Goal: Use online tool/utility: Utilize a website feature to perform a specific function

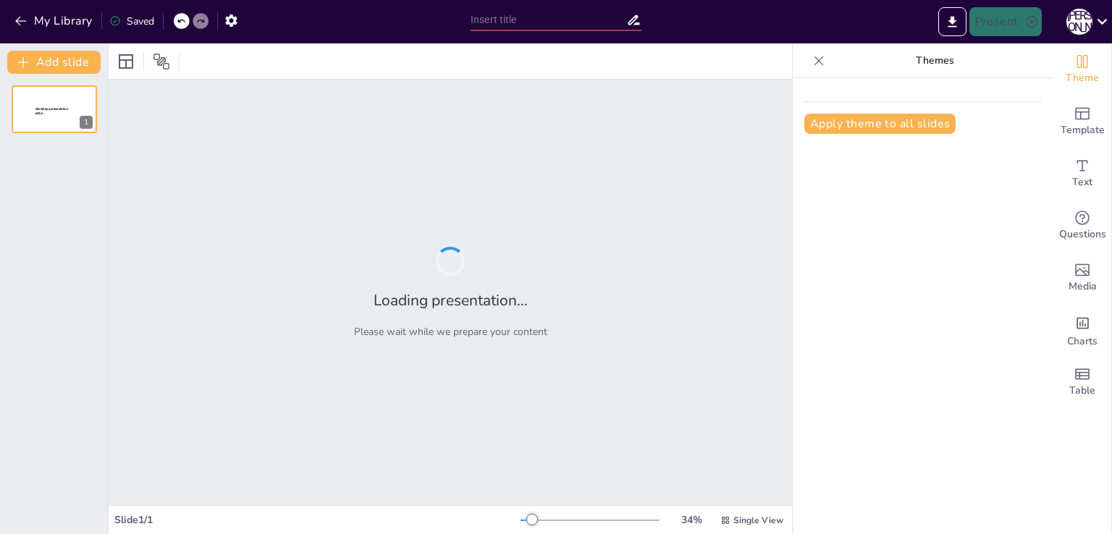
type input "New Sendsteps"
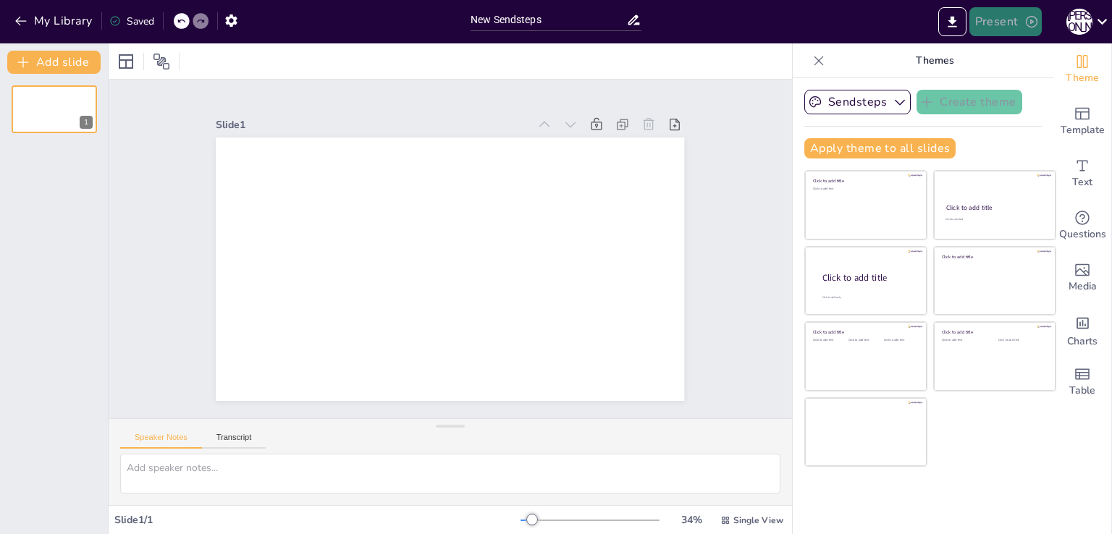
click at [1003, 26] on button "Present" at bounding box center [1005, 21] width 72 height 29
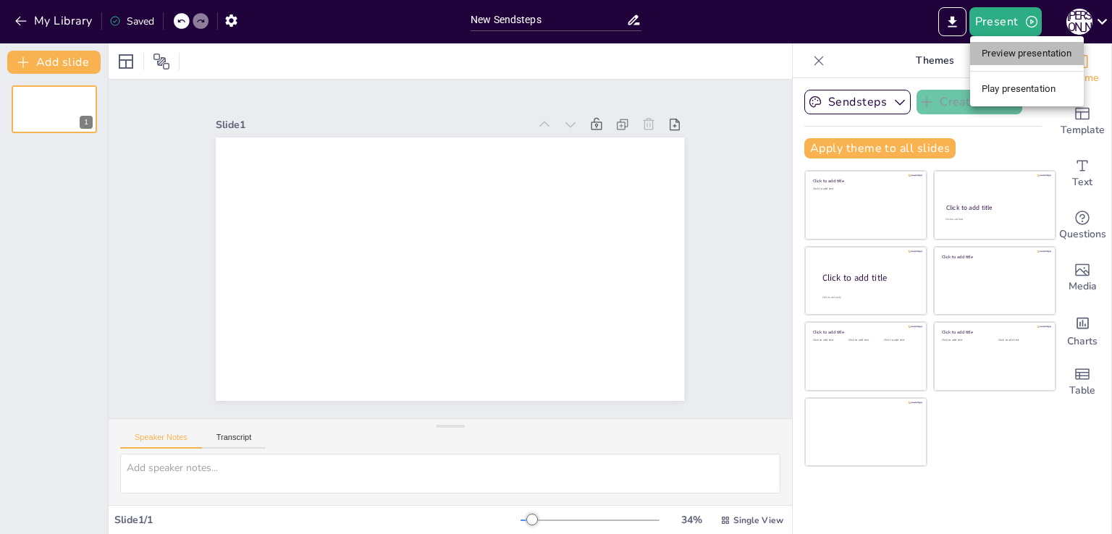
click at [1012, 62] on li "Preview presentation" at bounding box center [1027, 53] width 114 height 23
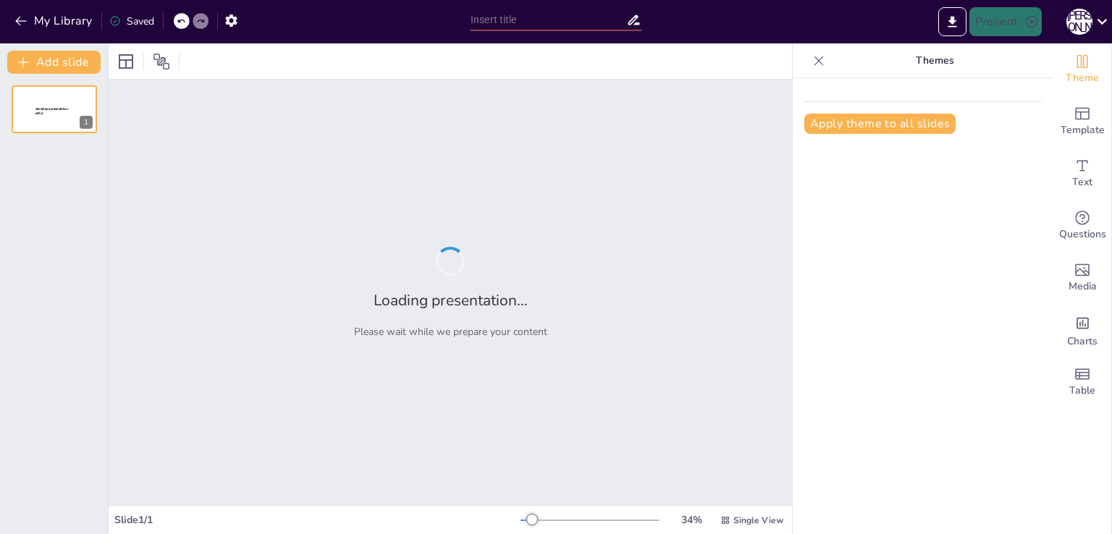
type input "New Sendsteps"
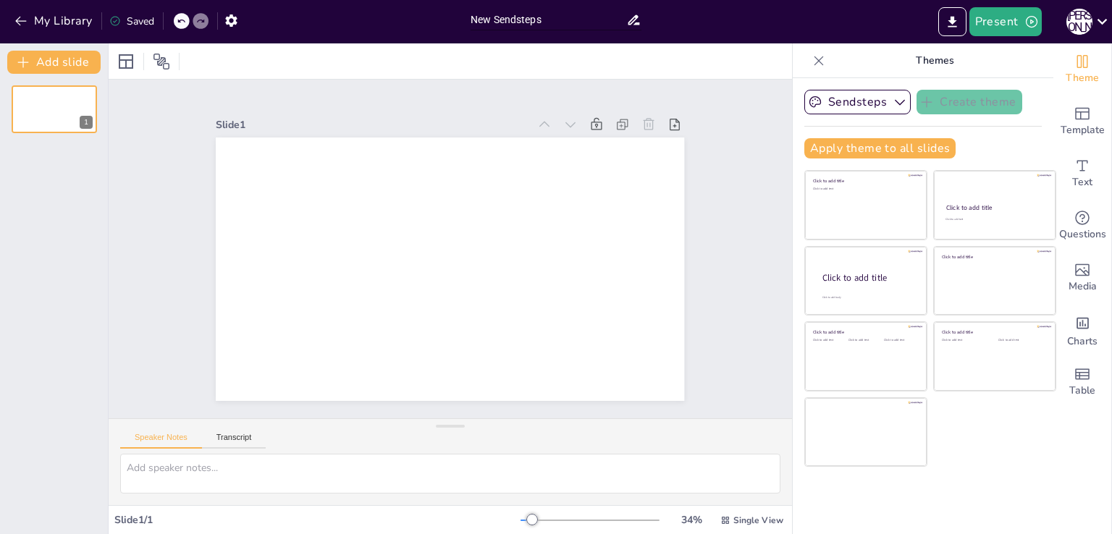
click at [551, 18] on input "New Sendsteps" at bounding box center [548, 19] width 156 height 21
click at [156, 165] on div "Slide 1" at bounding box center [450, 249] width 588 height 762
click at [873, 101] on button "Sendsteps" at bounding box center [857, 102] width 106 height 25
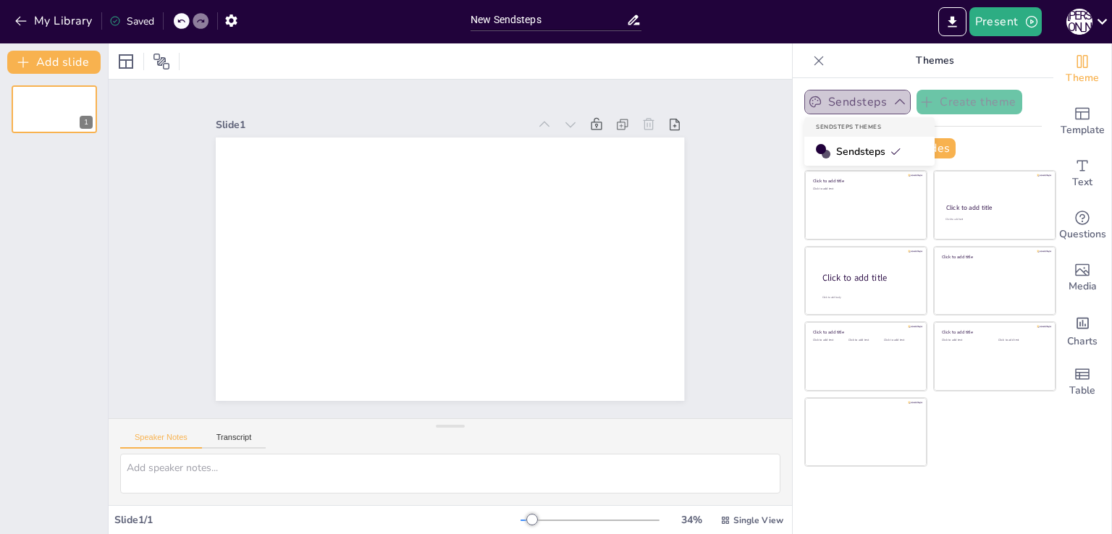
click at [879, 102] on button "Sendsteps" at bounding box center [857, 102] width 106 height 25
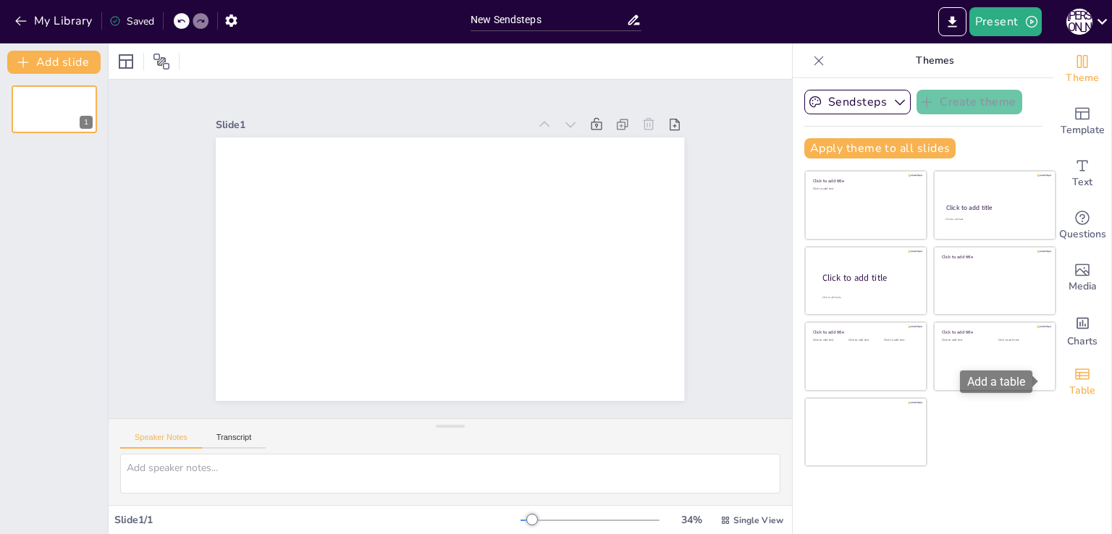
click at [1075, 376] on icon "Add a table" at bounding box center [1082, 373] width 14 height 11
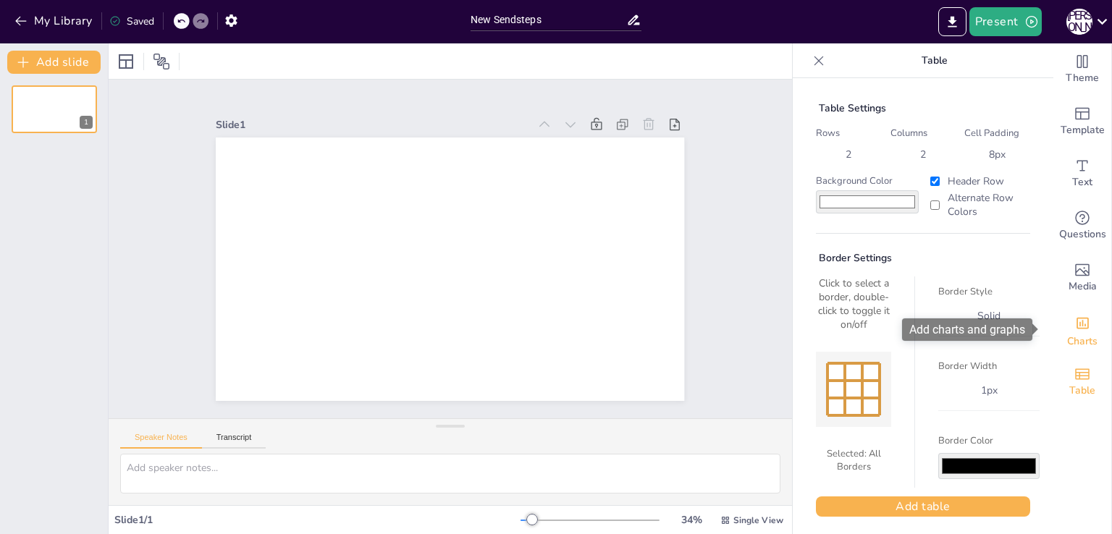
click at [1075, 337] on span "Charts" at bounding box center [1082, 342] width 30 height 16
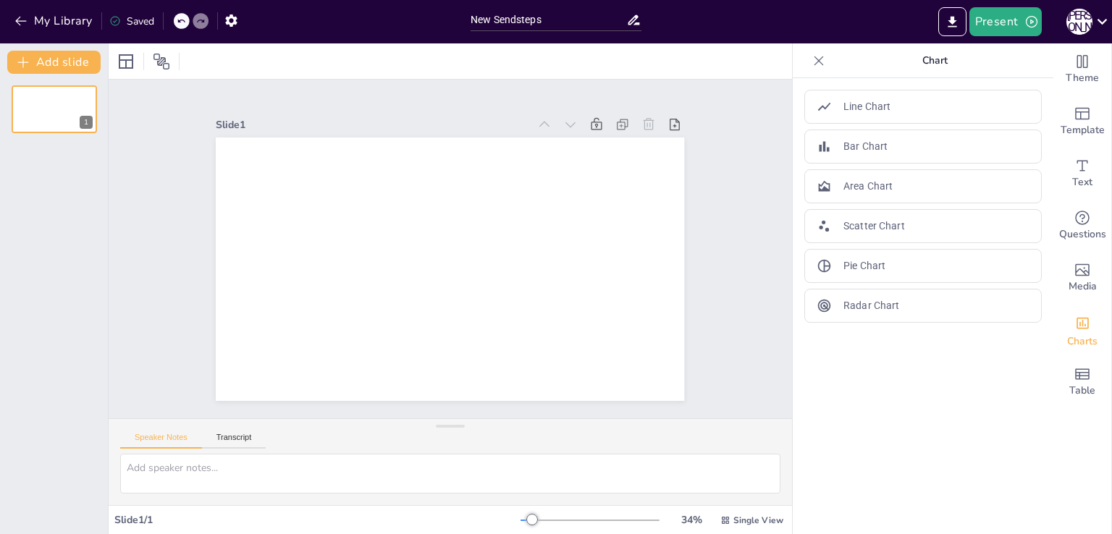
click at [990, 203] on div "Line Chart Bar Chart Area Chart Scatter Chart Pie Chart Radar Chart" at bounding box center [922, 206] width 237 height 233
click at [963, 193] on div "Area Chart" at bounding box center [922, 186] width 237 height 34
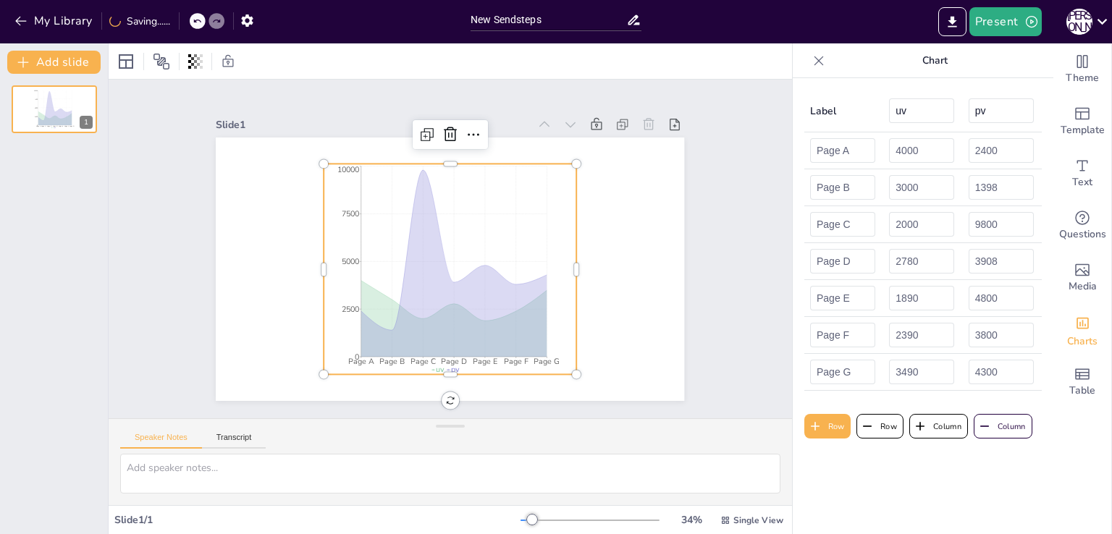
click at [709, 305] on div "Slide 1 Page A Page B Page C Page D Page E Page F Page G 0 2500 5000 7500 10000…" at bounding box center [450, 249] width 617 height 459
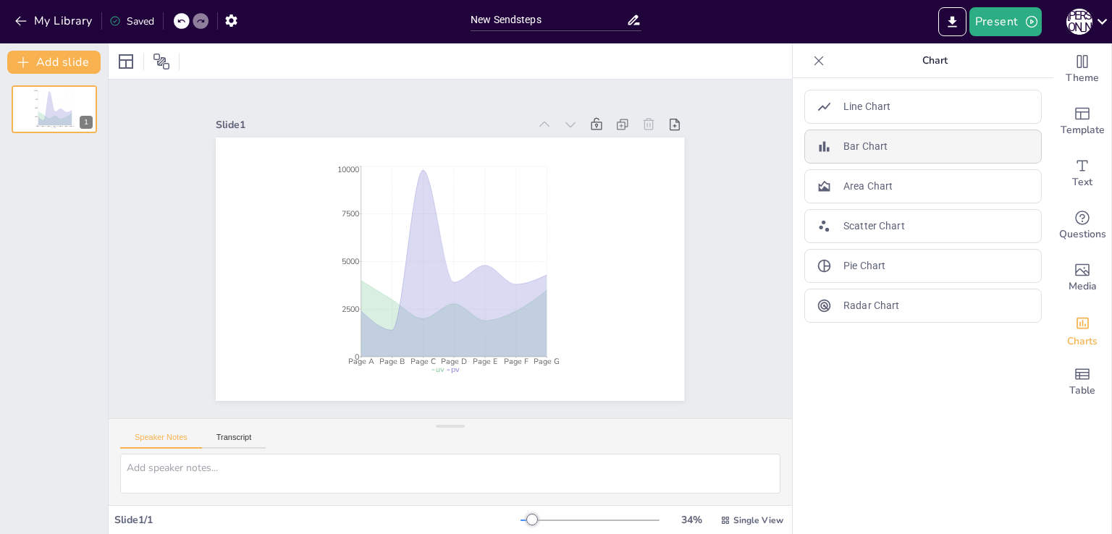
click at [889, 158] on div "Bar Chart" at bounding box center [922, 147] width 237 height 34
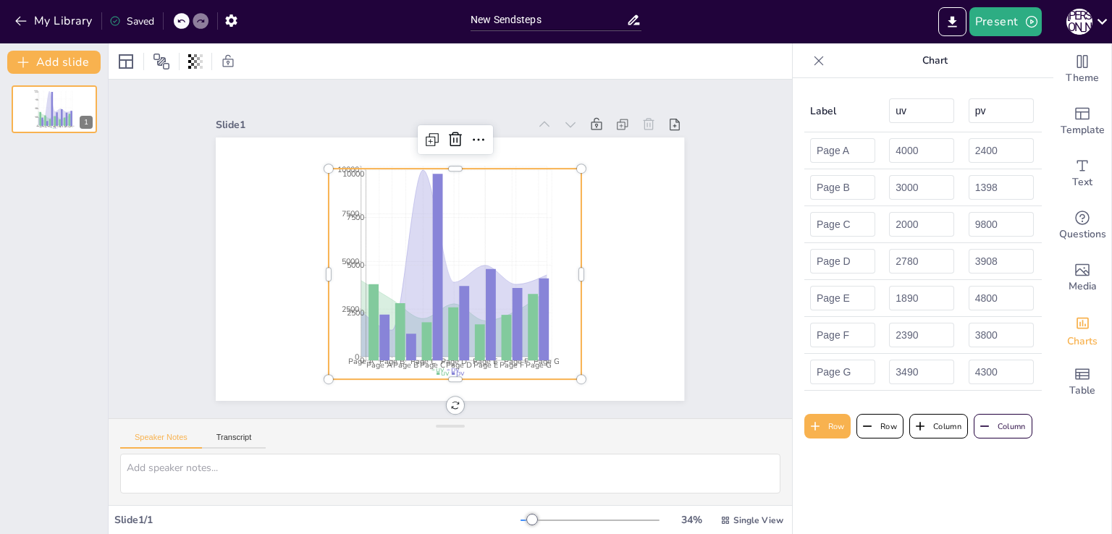
click at [813, 51] on div at bounding box center [818, 60] width 23 height 23
